Goal: Navigation & Orientation: Find specific page/section

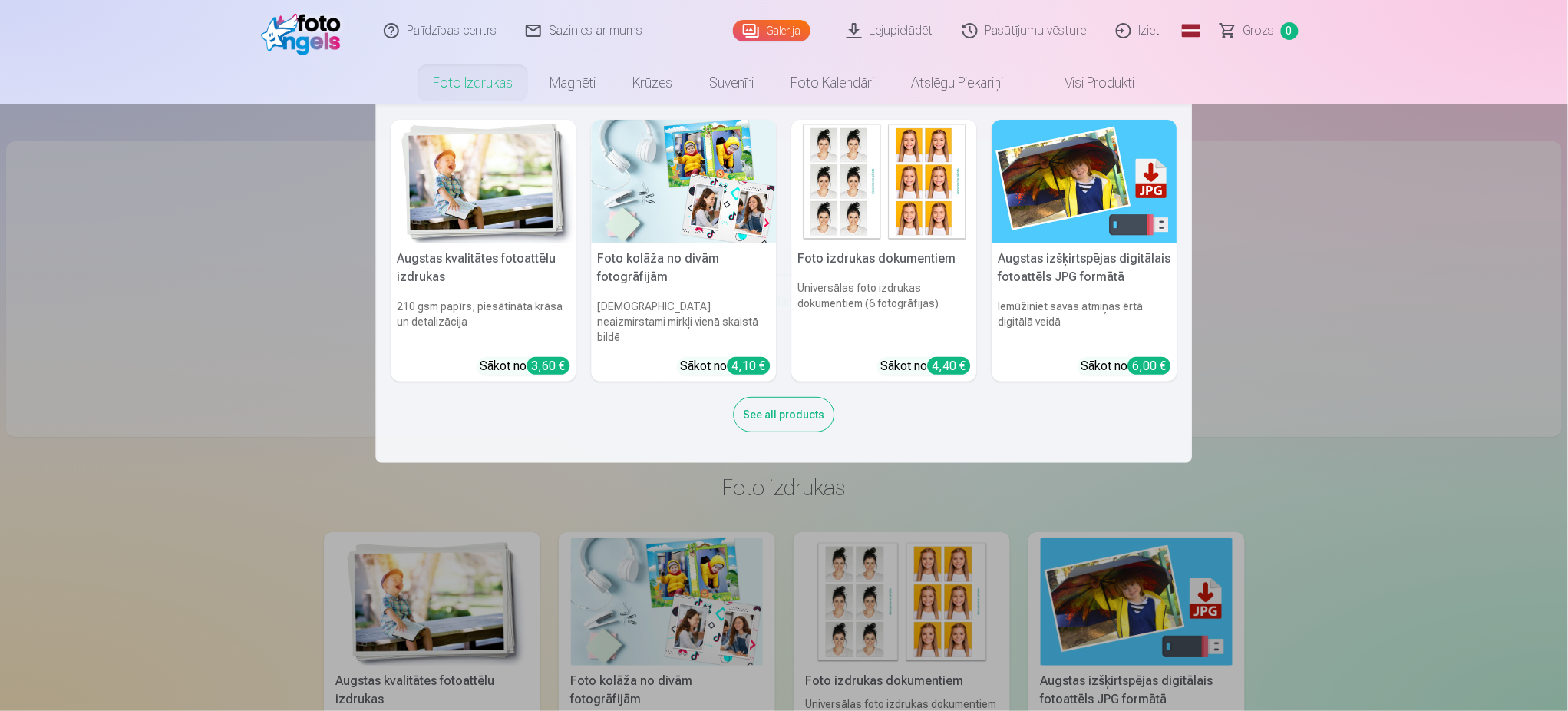
click at [464, 84] on link "Foto izdrukas" at bounding box center [473, 83] width 117 height 43
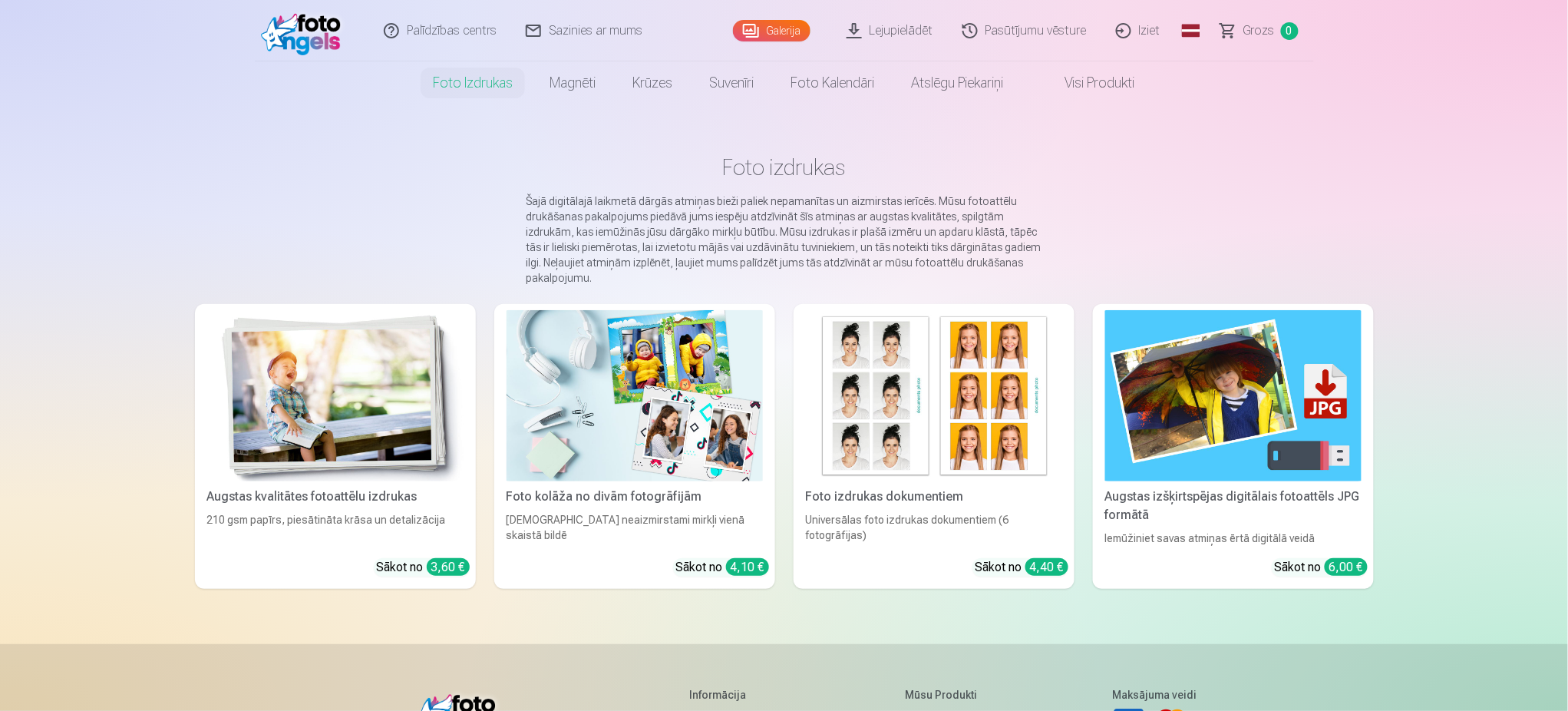
click at [562, 86] on link "Magnēti" at bounding box center [572, 83] width 83 height 43
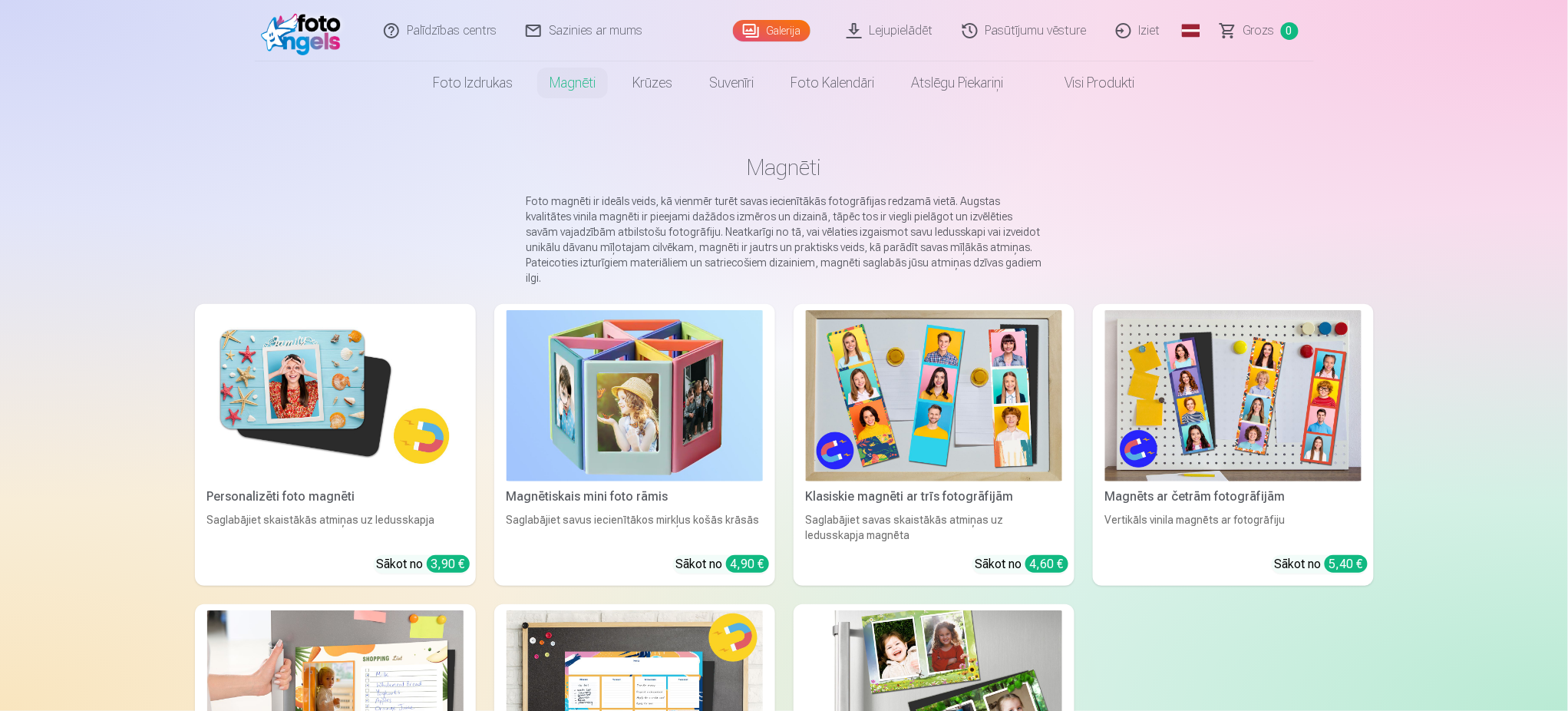
click at [628, 86] on link "Krūzes" at bounding box center [652, 83] width 77 height 43
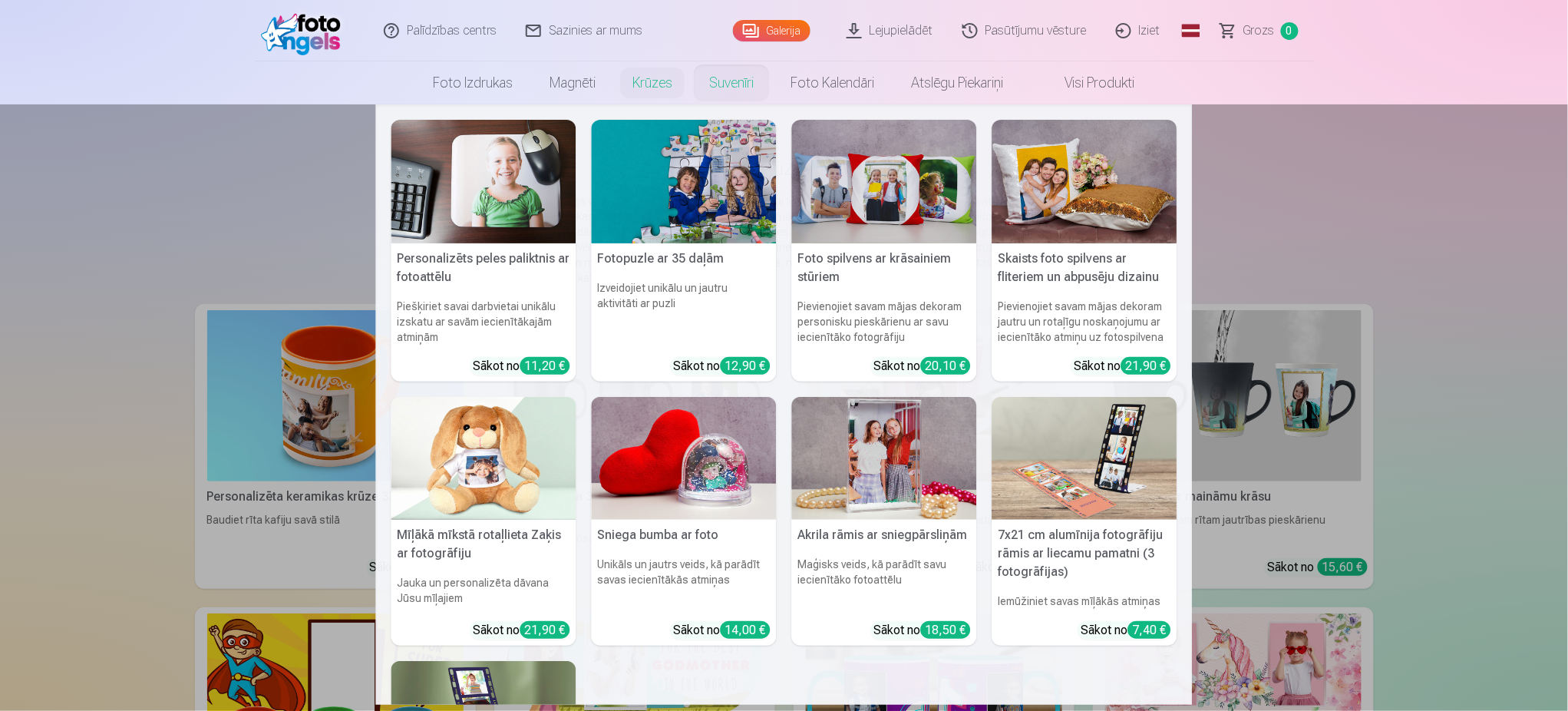
click at [716, 80] on link "Suvenīri" at bounding box center [731, 83] width 81 height 43
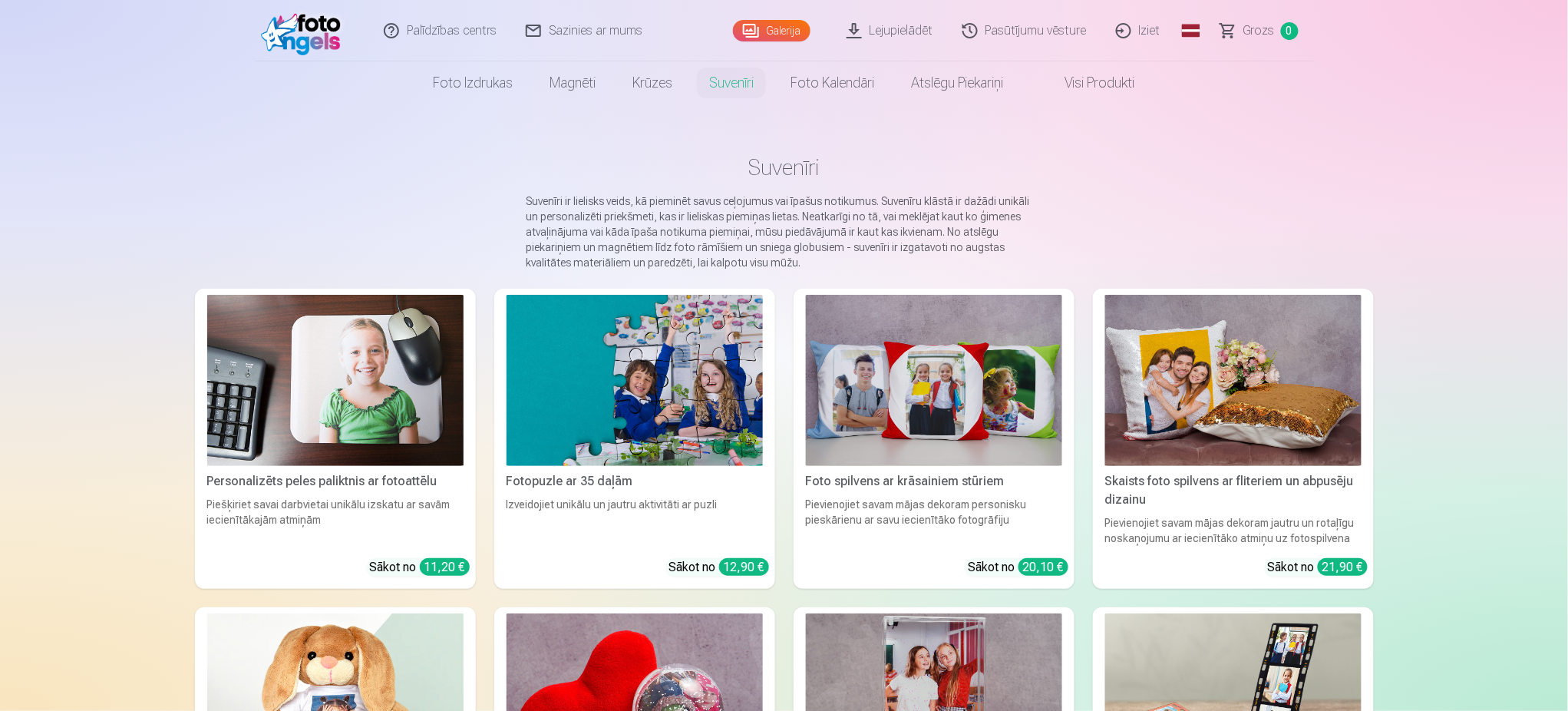
click at [443, 79] on link "Foto izdrukas" at bounding box center [473, 83] width 117 height 43
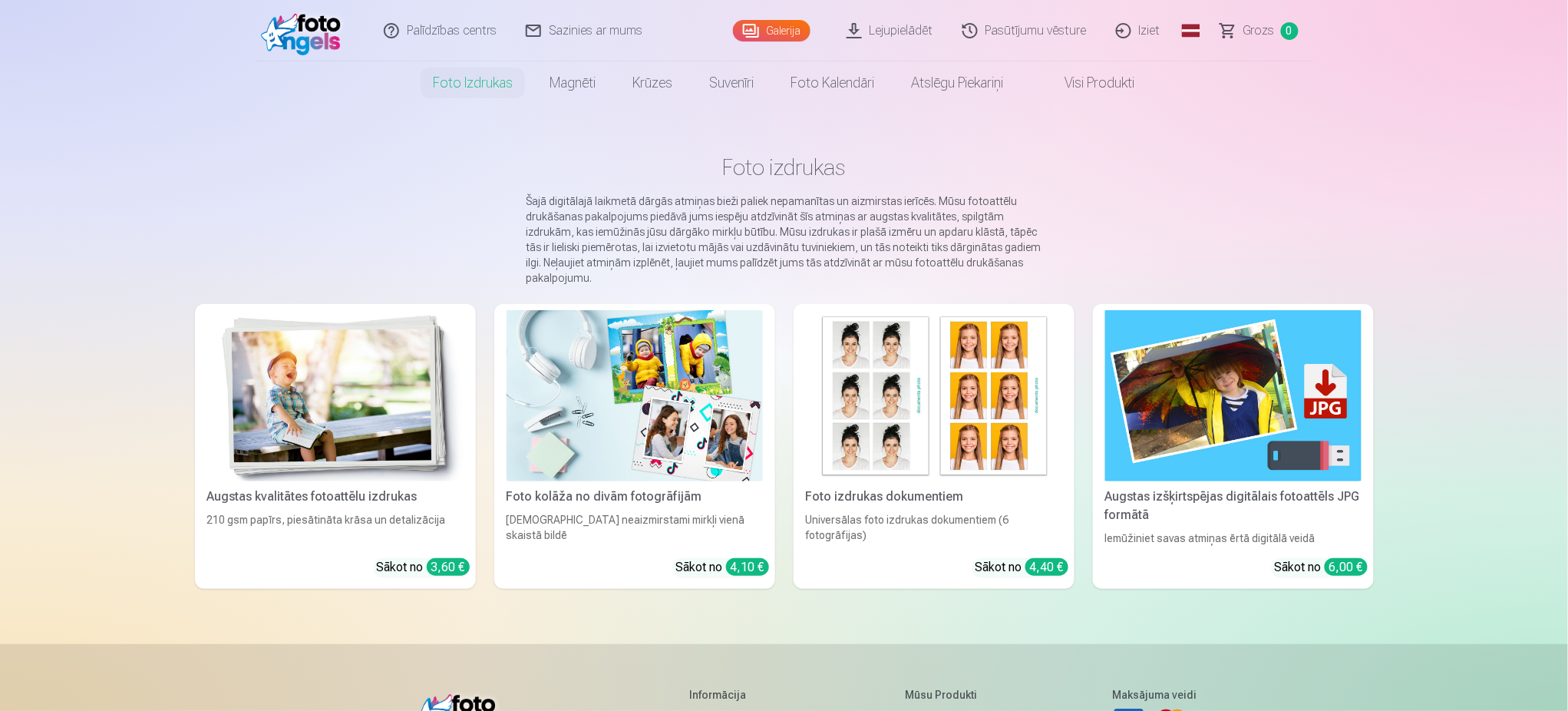
click at [1014, 29] on link "Pasūtījumu vēsture" at bounding box center [1026, 30] width 154 height 61
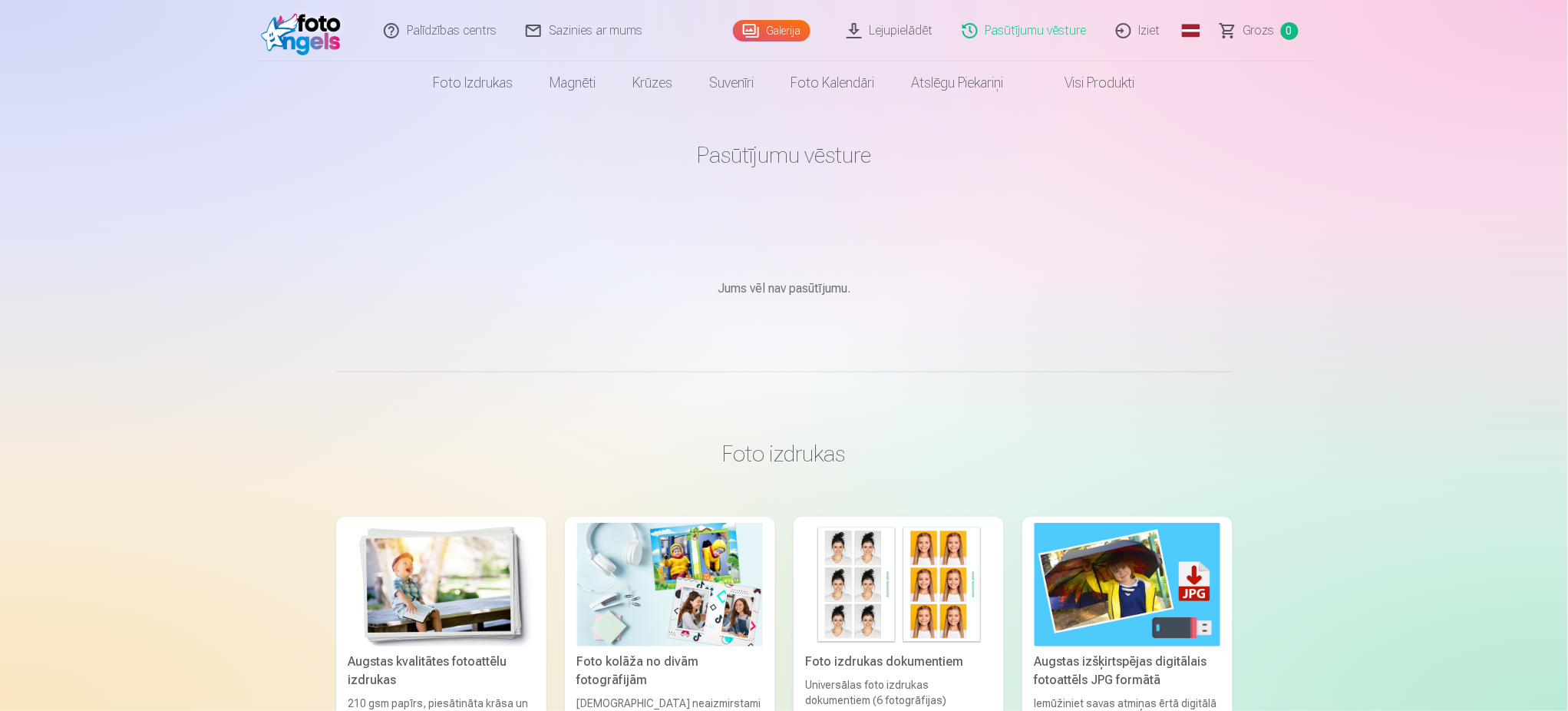
click at [906, 26] on link "Lejupielādēt" at bounding box center [890, 30] width 116 height 61
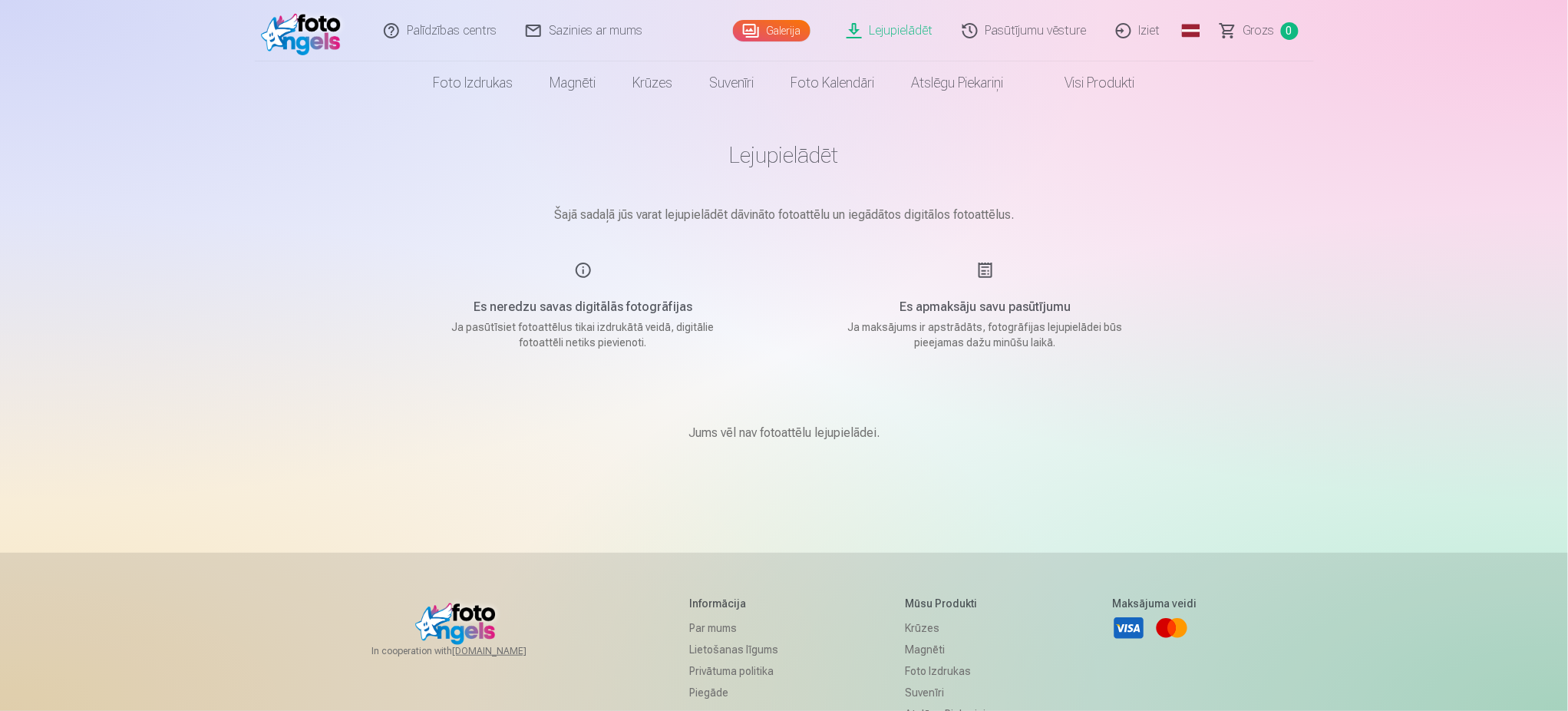
click at [1029, 20] on link "Pasūtījumu vēsture" at bounding box center [1026, 30] width 154 height 61
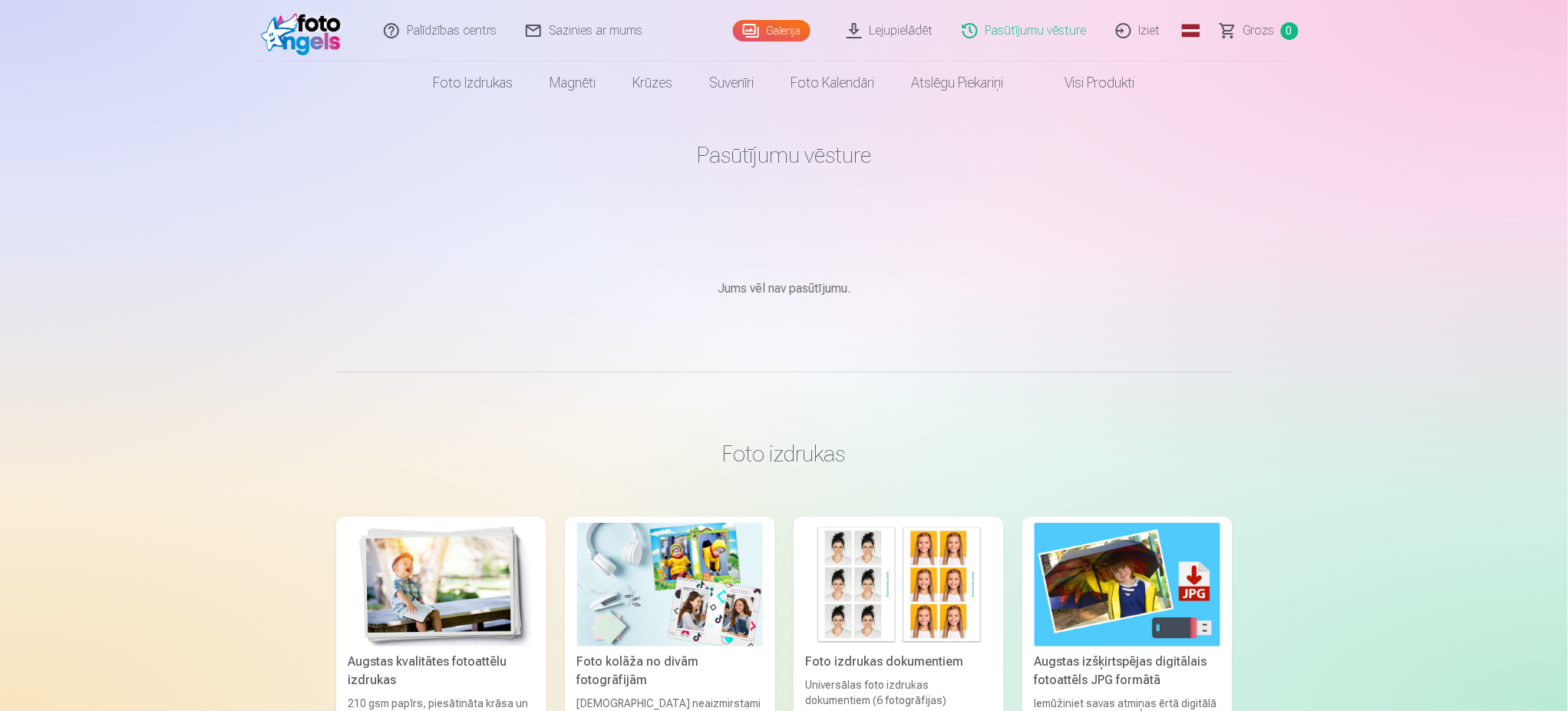
click at [1145, 41] on link "Iziet" at bounding box center [1138, 30] width 73 height 61
